Goal: Task Accomplishment & Management: Manage account settings

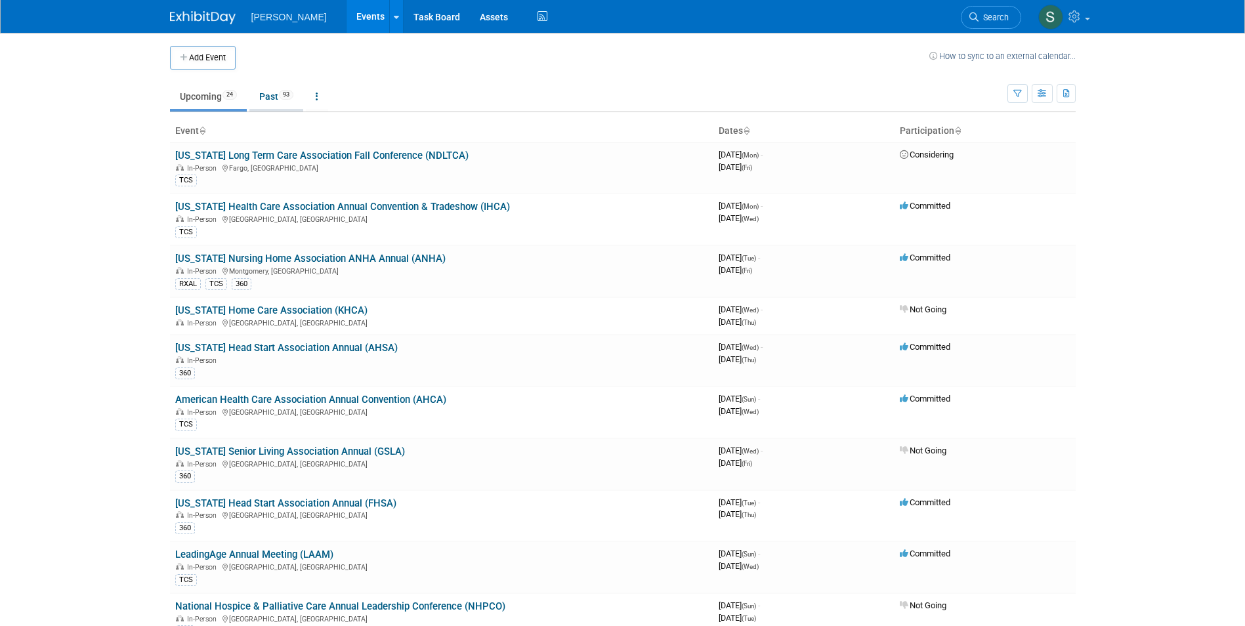
click at [274, 98] on link "Past 93" at bounding box center [276, 96] width 54 height 25
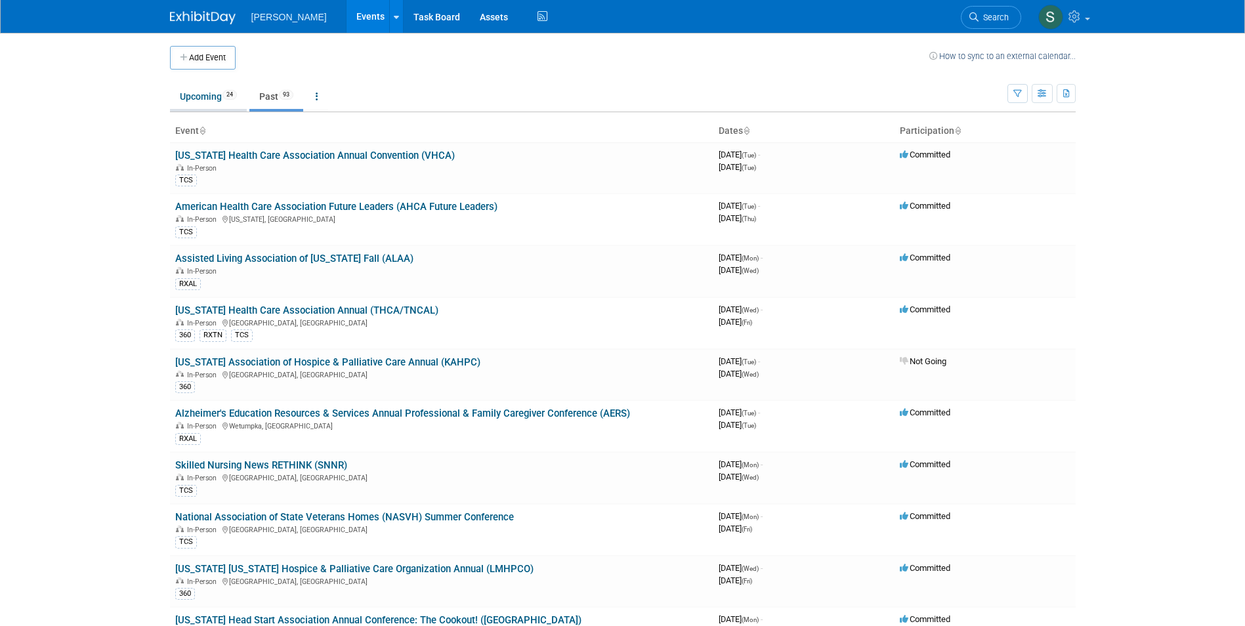
click at [200, 98] on link "Upcoming 24" at bounding box center [208, 96] width 77 height 25
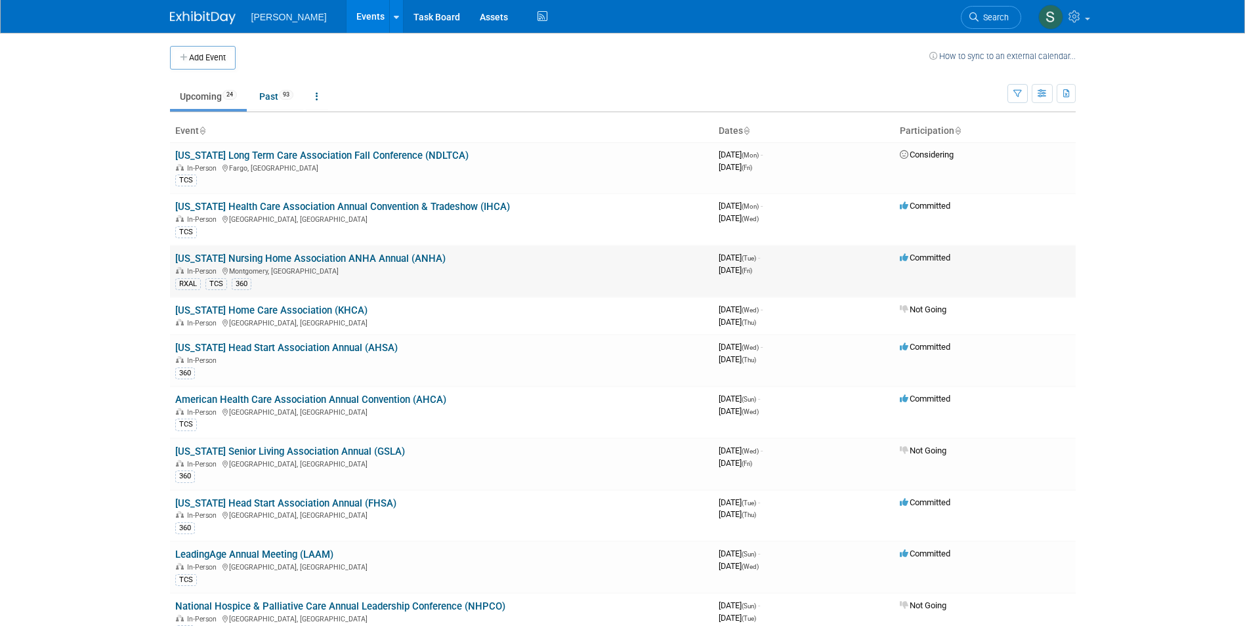
click at [264, 261] on link "[US_STATE] Nursing Home Association ANHA Annual (ANHA)" at bounding box center [310, 259] width 270 height 12
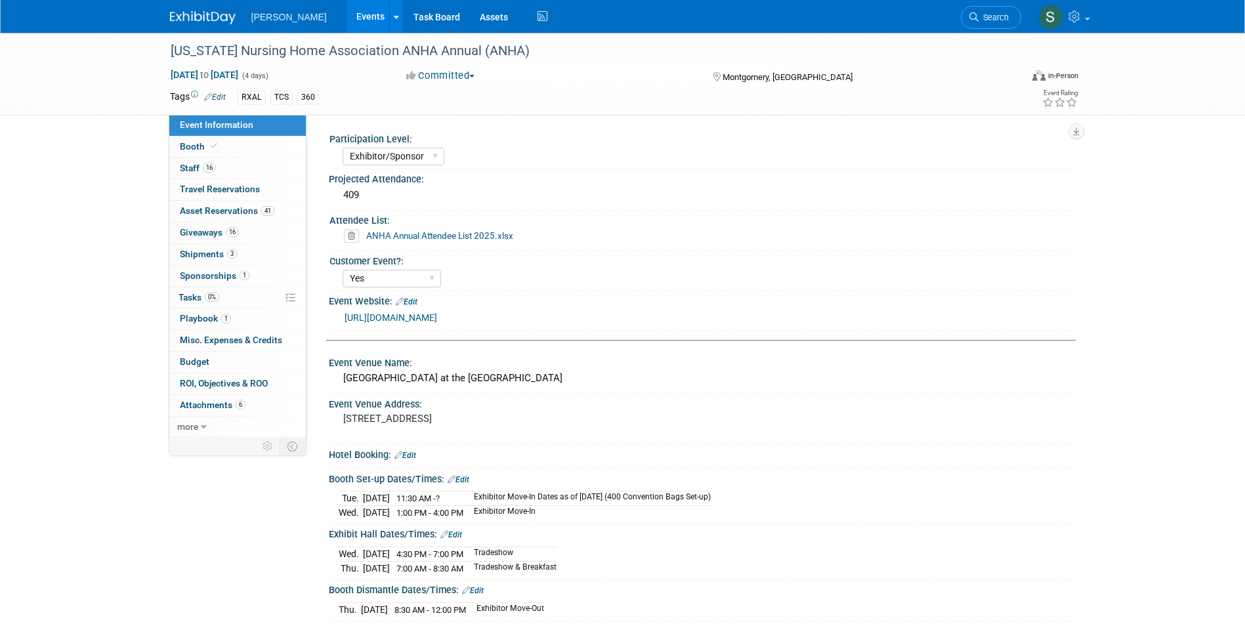
select select "Exhibitor/Sponsor"
select select "Yes"
click at [184, 169] on span "Staff 16" at bounding box center [198, 168] width 36 height 11
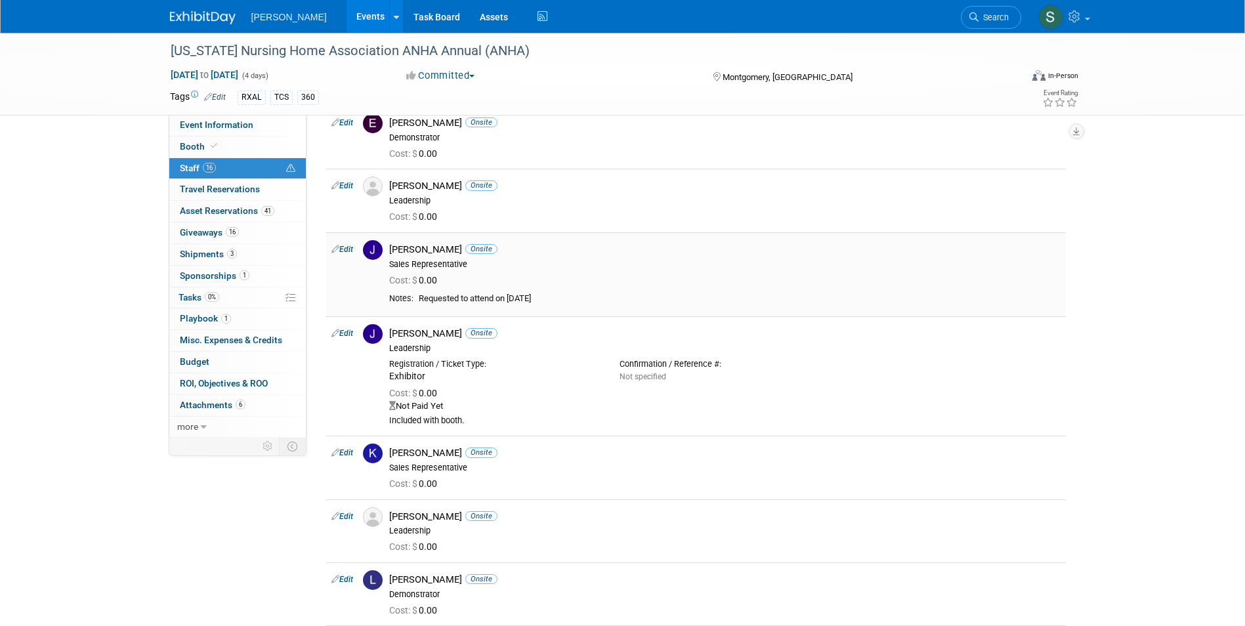
scroll to position [459, 0]
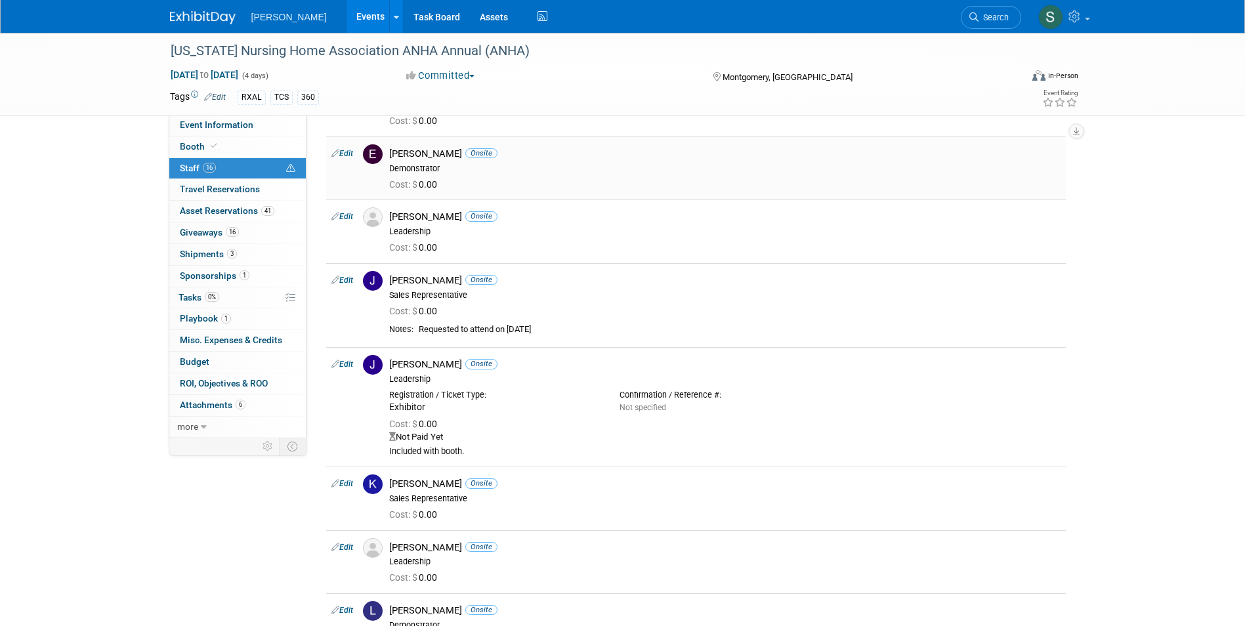
click at [378, 156] on img at bounding box center [373, 154] width 20 height 20
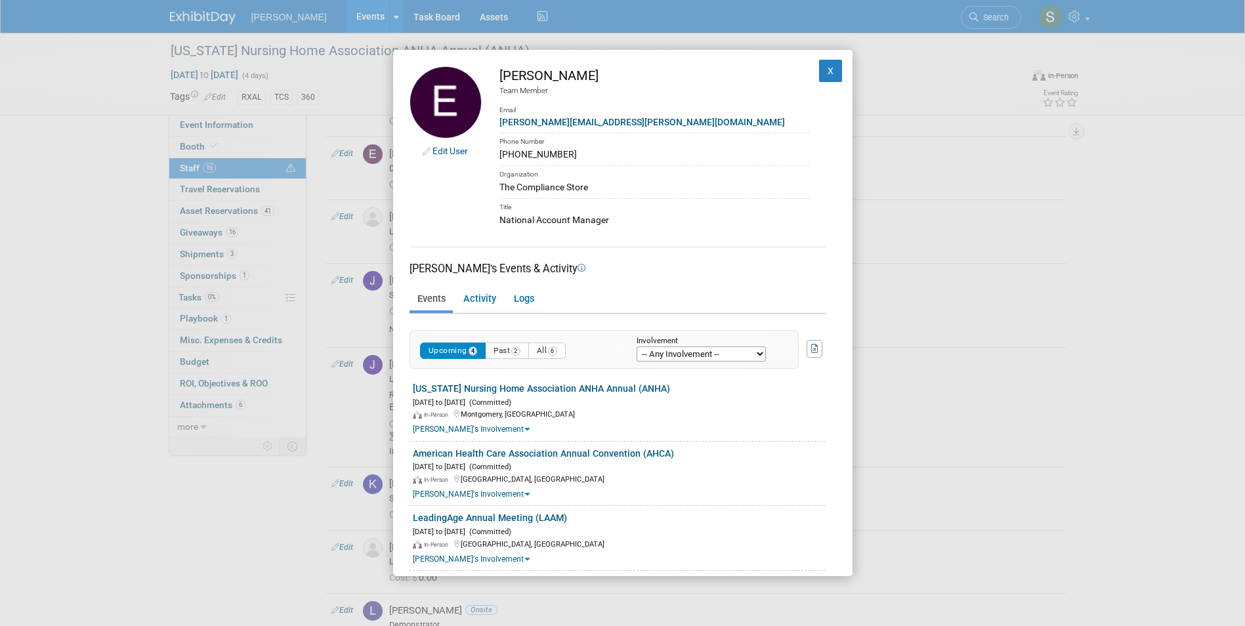
click at [355, 238] on div "Edit User [PERSON_NAME] Team Member Email [PERSON_NAME][EMAIL_ADDRESS][PERSON_N…" at bounding box center [622, 313] width 1245 height 626
click at [819, 71] on button "X" at bounding box center [831, 71] width 24 height 22
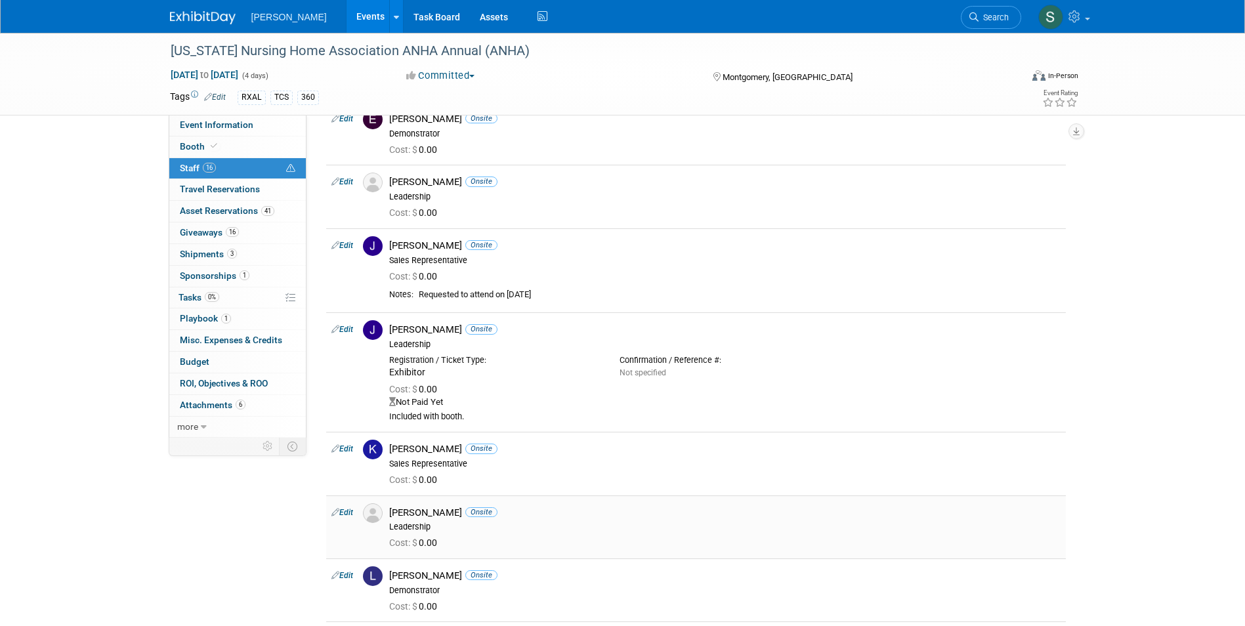
scroll to position [525, 0]
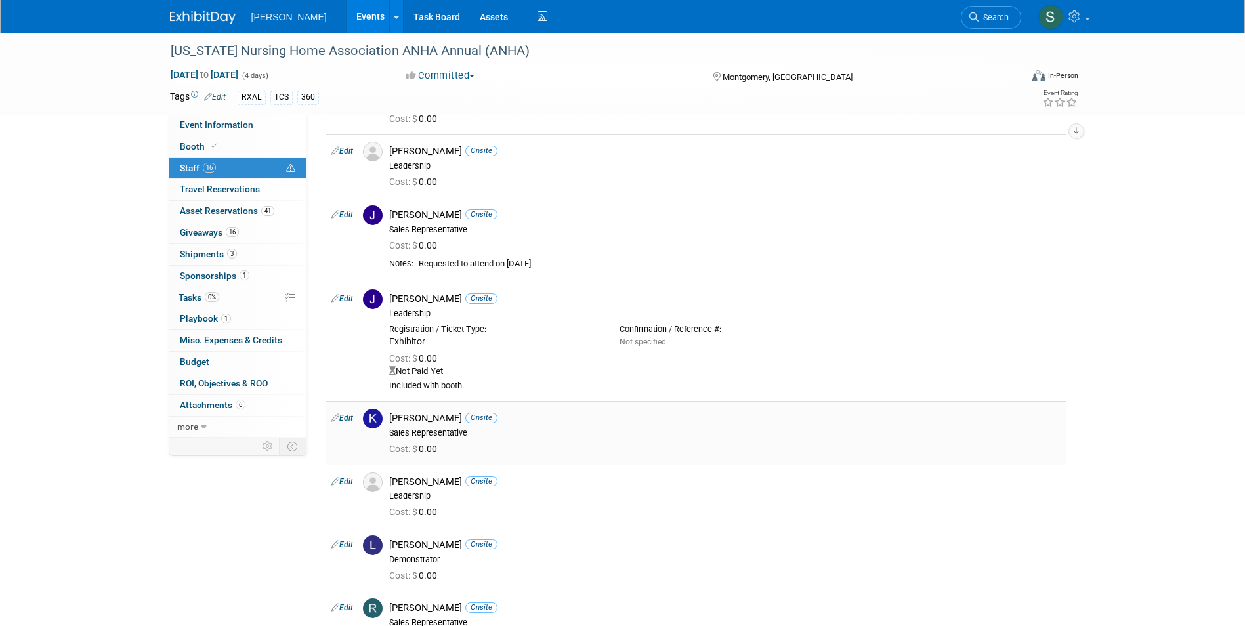
click at [376, 419] on img at bounding box center [373, 419] width 20 height 20
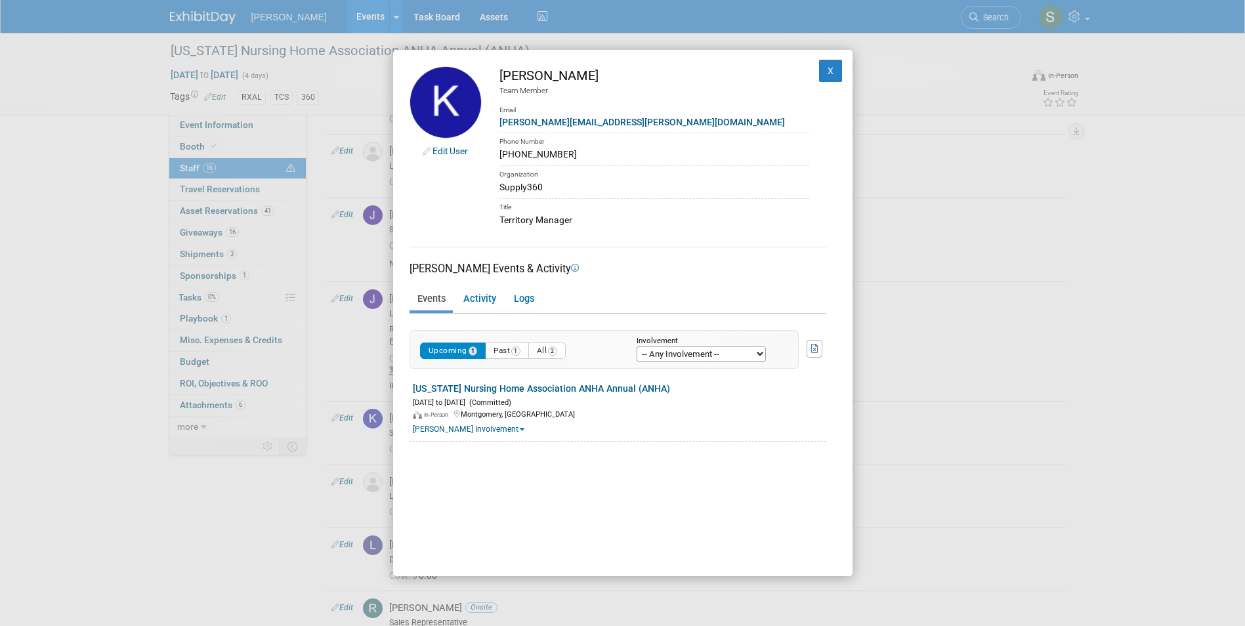
click at [106, 295] on div "Edit User [PERSON_NAME] Team Member Email [PERSON_NAME][EMAIL_ADDRESS][PERSON_N…" at bounding box center [622, 313] width 1245 height 626
click at [819, 71] on button "X" at bounding box center [831, 71] width 24 height 22
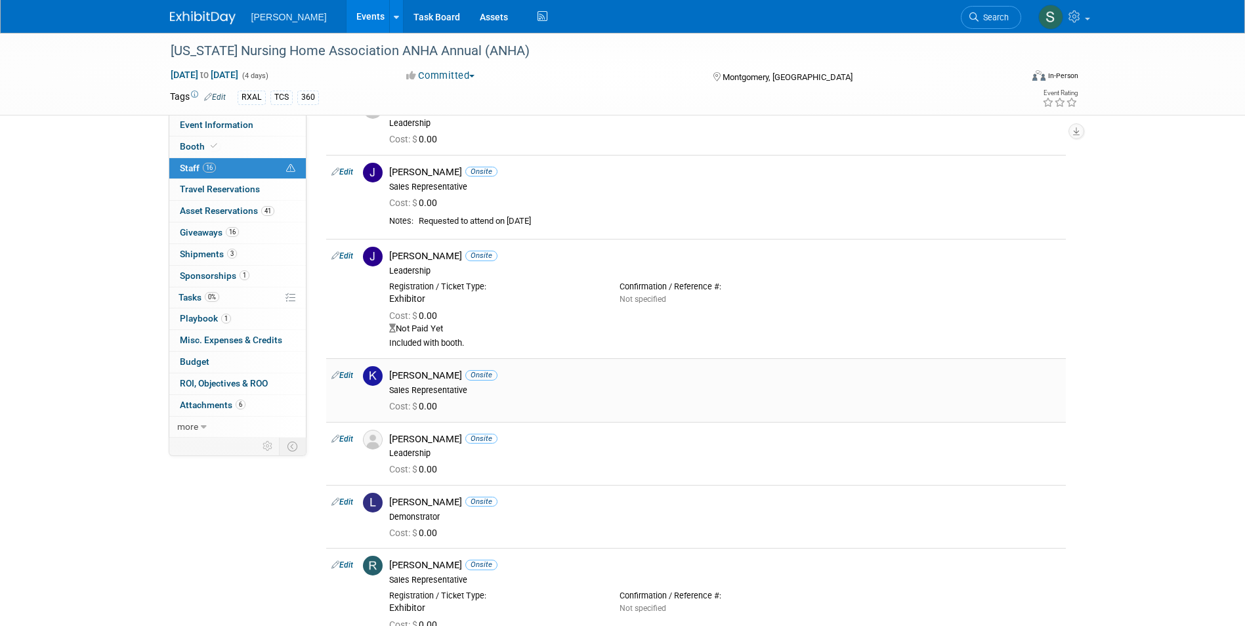
scroll to position [591, 0]
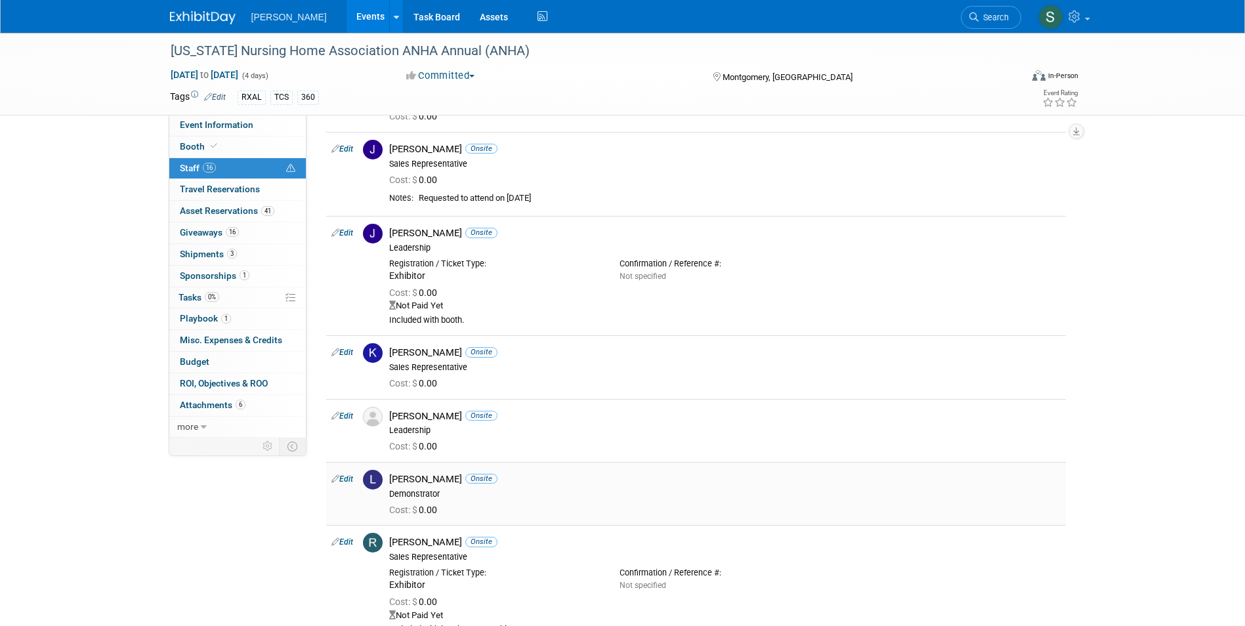
click at [368, 481] on img at bounding box center [373, 480] width 20 height 20
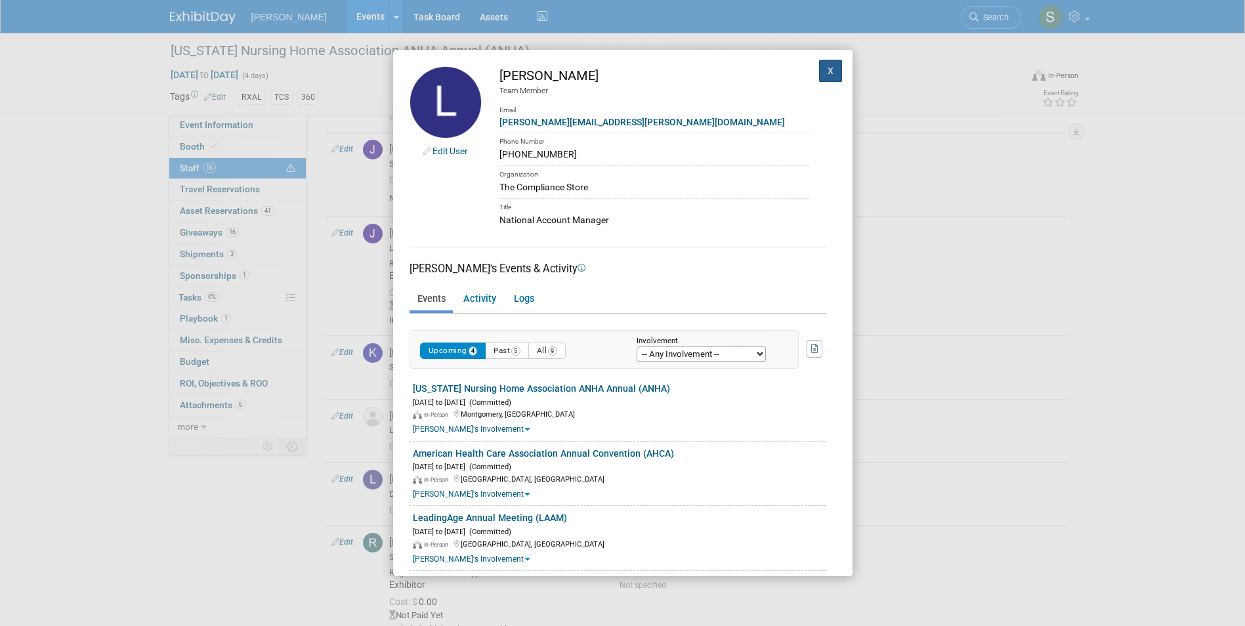
drag, startPoint x: 812, startPoint y: 70, endPoint x: 814, endPoint y: 81, distance: 11.9
click at [819, 70] on button "X" at bounding box center [831, 71] width 24 height 22
